Goal: Information Seeking & Learning: Learn about a topic

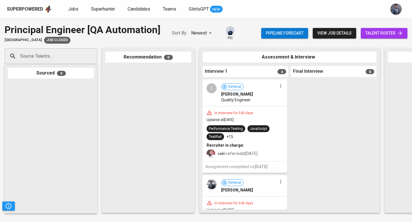
click at [334, 33] on span "view job details" at bounding box center [334, 33] width 34 height 7
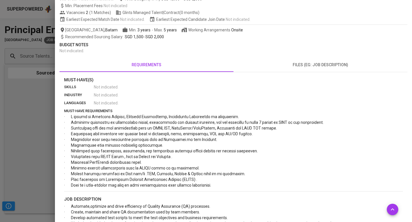
scroll to position [61, 0]
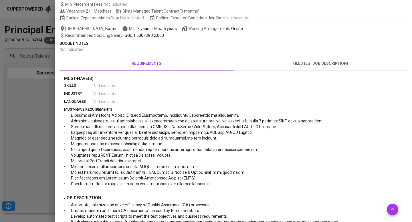
click at [308, 65] on span "files (eg: job description)" at bounding box center [320, 63] width 167 height 7
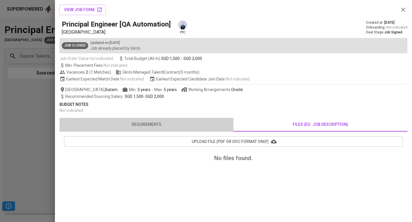
drag, startPoint x: 189, startPoint y: 119, endPoint x: 244, endPoint y: 71, distance: 73.1
click at [189, 119] on button "requirements" at bounding box center [146, 125] width 174 height 14
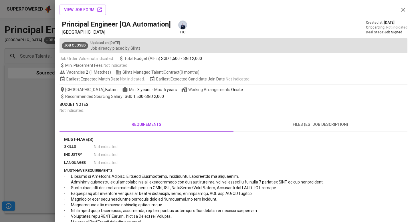
drag, startPoint x: 402, startPoint y: 8, endPoint x: 370, endPoint y: 0, distance: 33.1
click at [402, 8] on icon "button" at bounding box center [402, 9] width 7 height 7
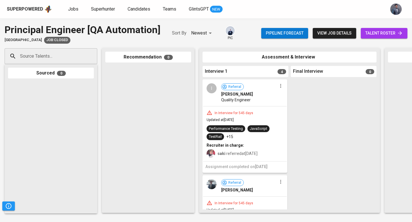
click at [335, 34] on span "view job details" at bounding box center [334, 33] width 34 height 7
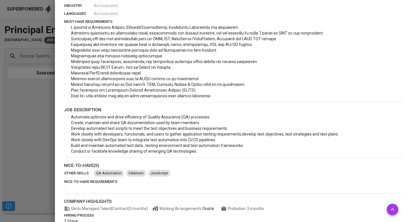
scroll to position [113, 0]
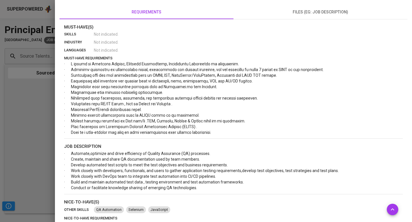
click at [269, 15] on span "files (eg: job description)" at bounding box center [320, 12] width 167 height 7
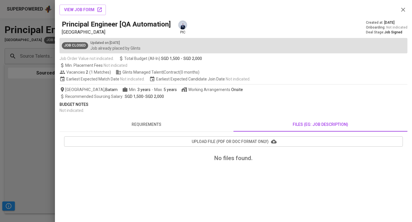
click at [173, 124] on span "requirements" at bounding box center [146, 124] width 167 height 7
